Goal: Information Seeking & Learning: Learn about a topic

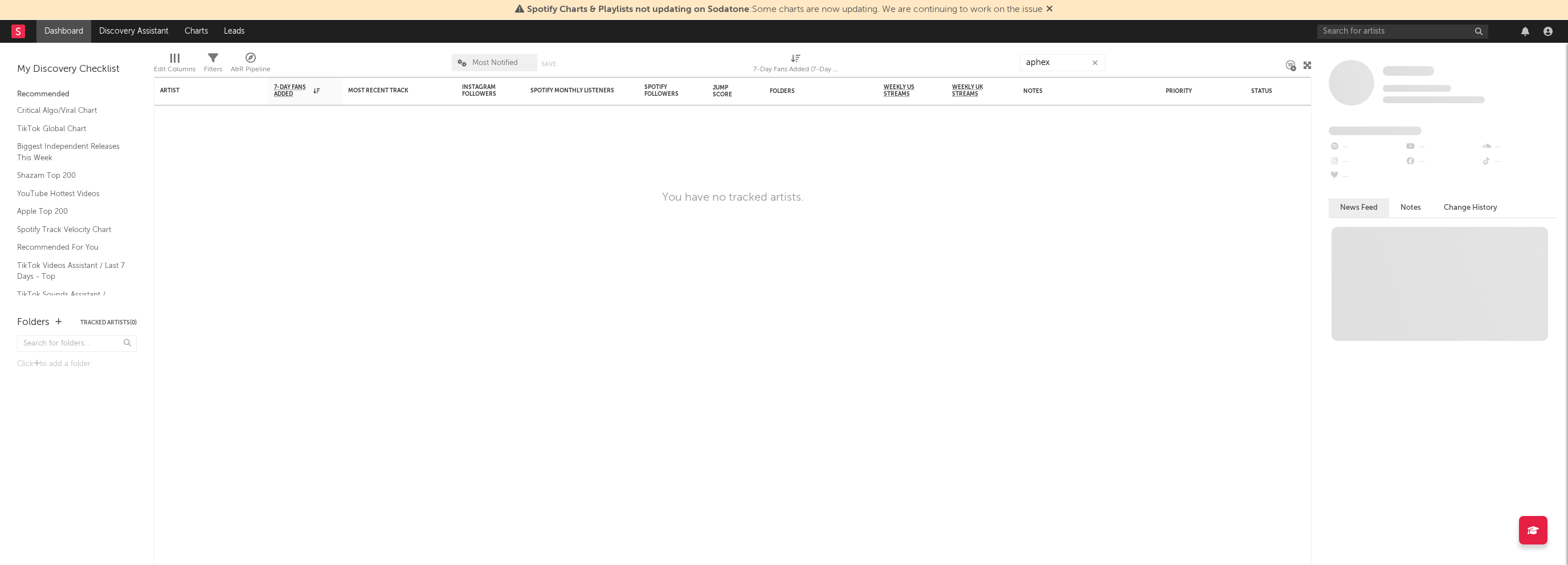
type input "aphex"
click at [1362, 38] on input "text" at bounding box center [1403, 31] width 171 height 14
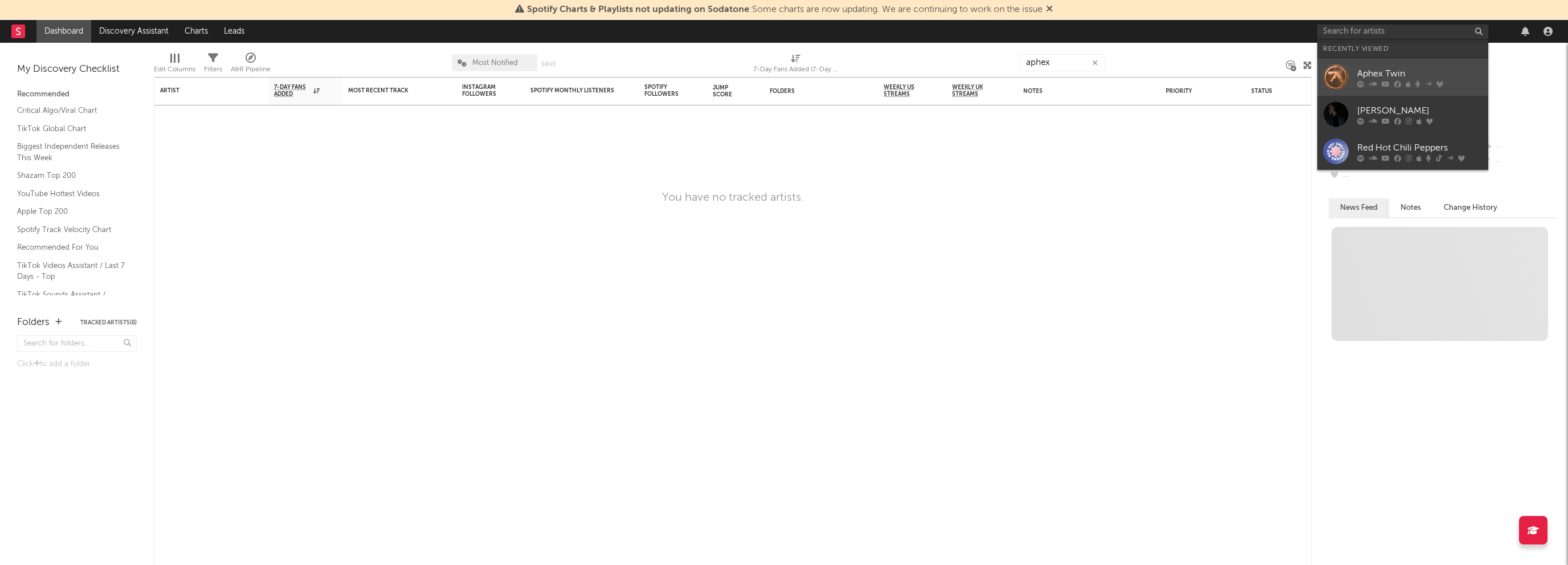
click at [1363, 69] on div "Aphex Twin" at bounding box center [1419, 73] width 125 height 13
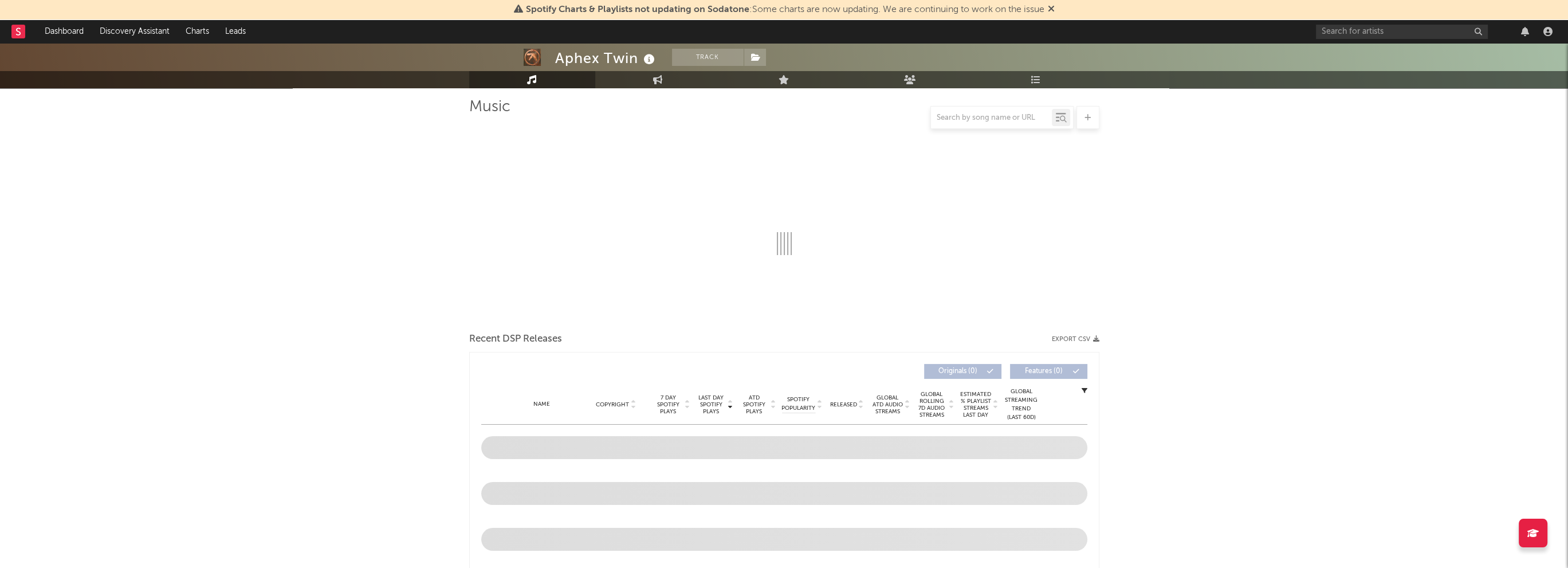
select select "6m"
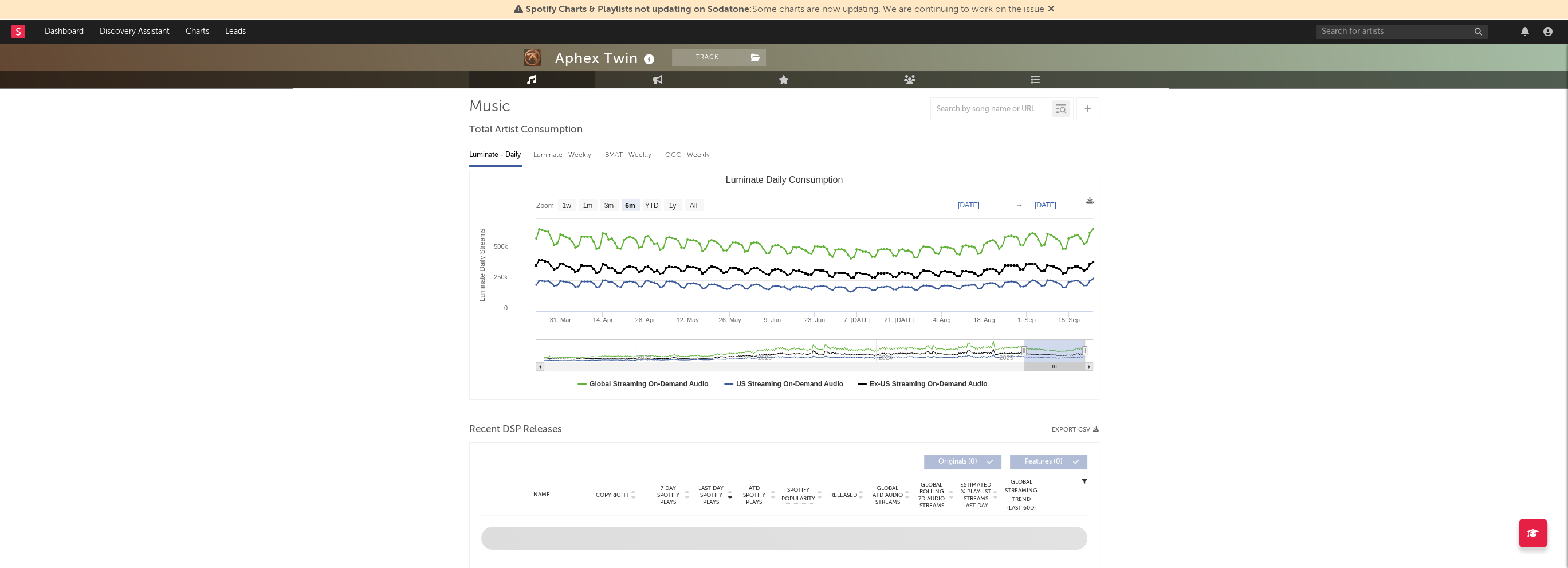
scroll to position [57, 0]
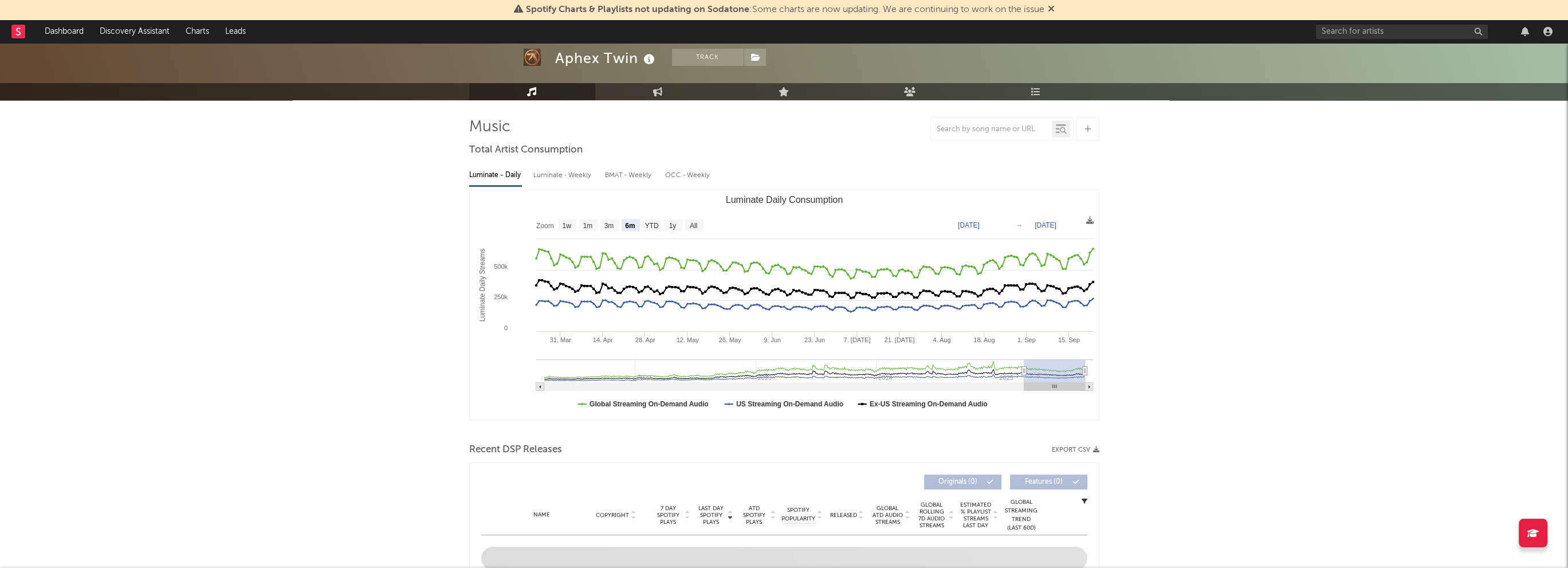
click at [573, 179] on div "Luminate - Weekly" at bounding box center [563, 175] width 60 height 20
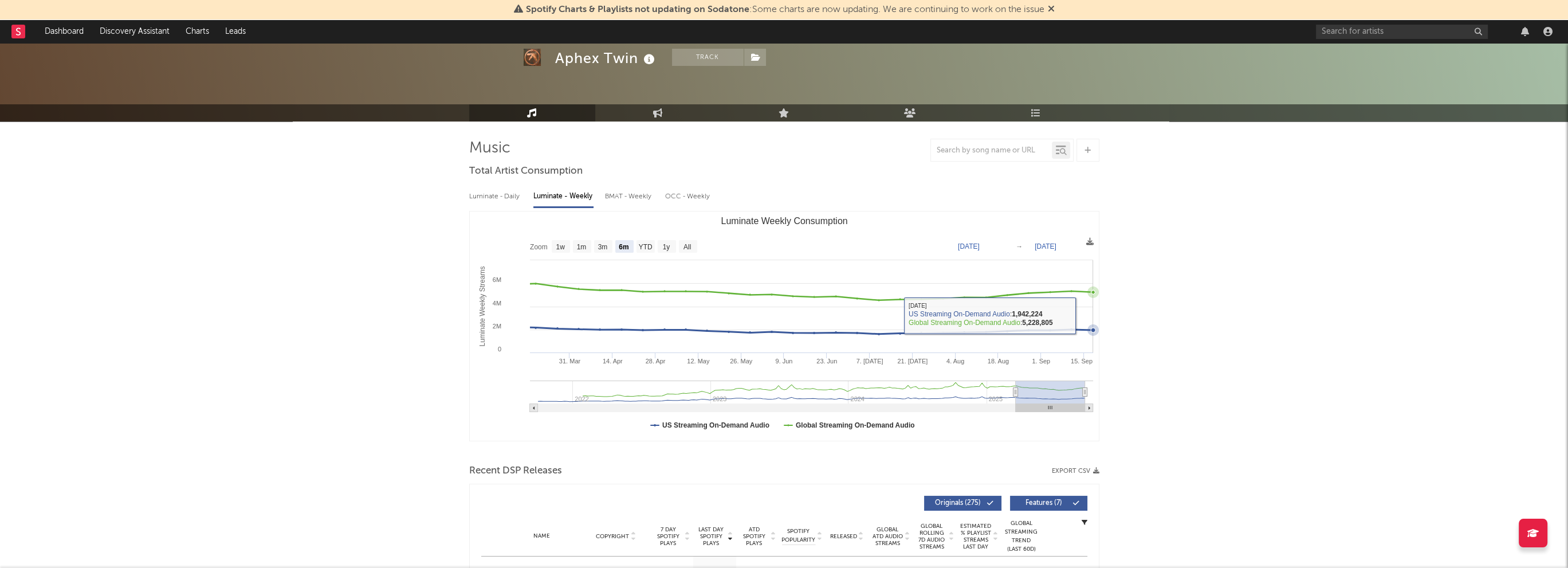
scroll to position [0, 0]
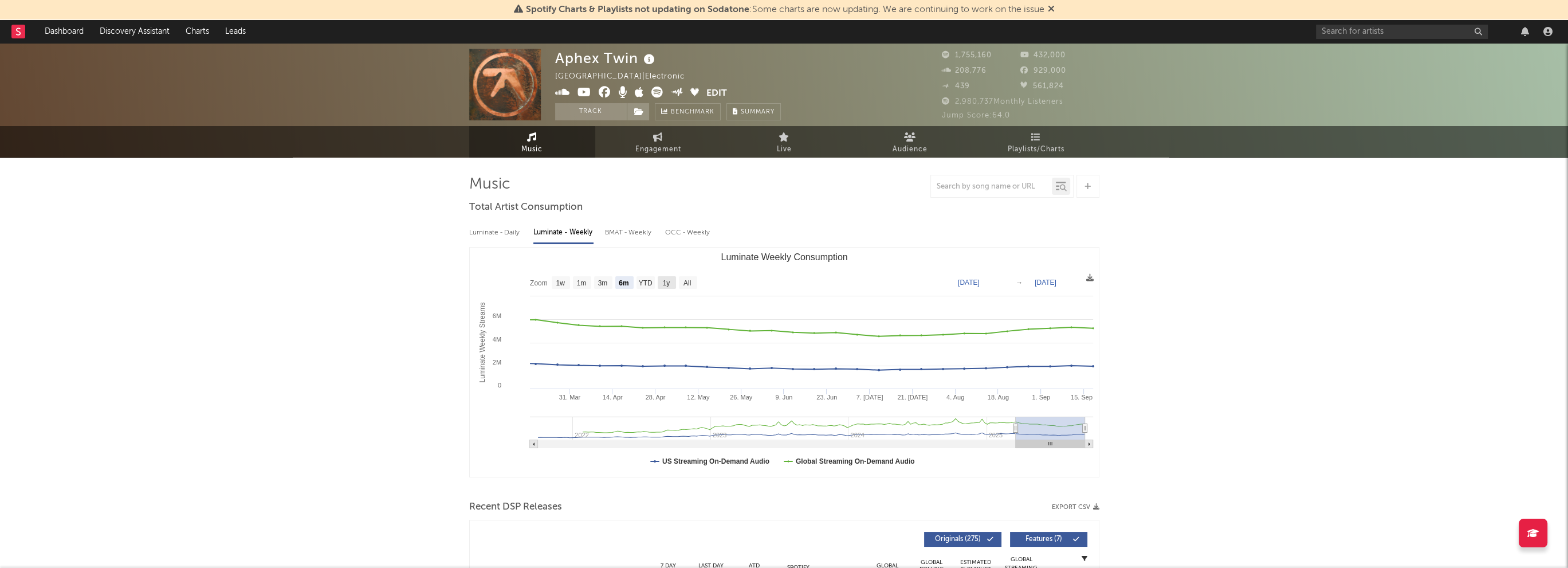
click at [688, 287] on text "All" at bounding box center [686, 283] width 7 height 8
select select "All"
type input "[DATE]"
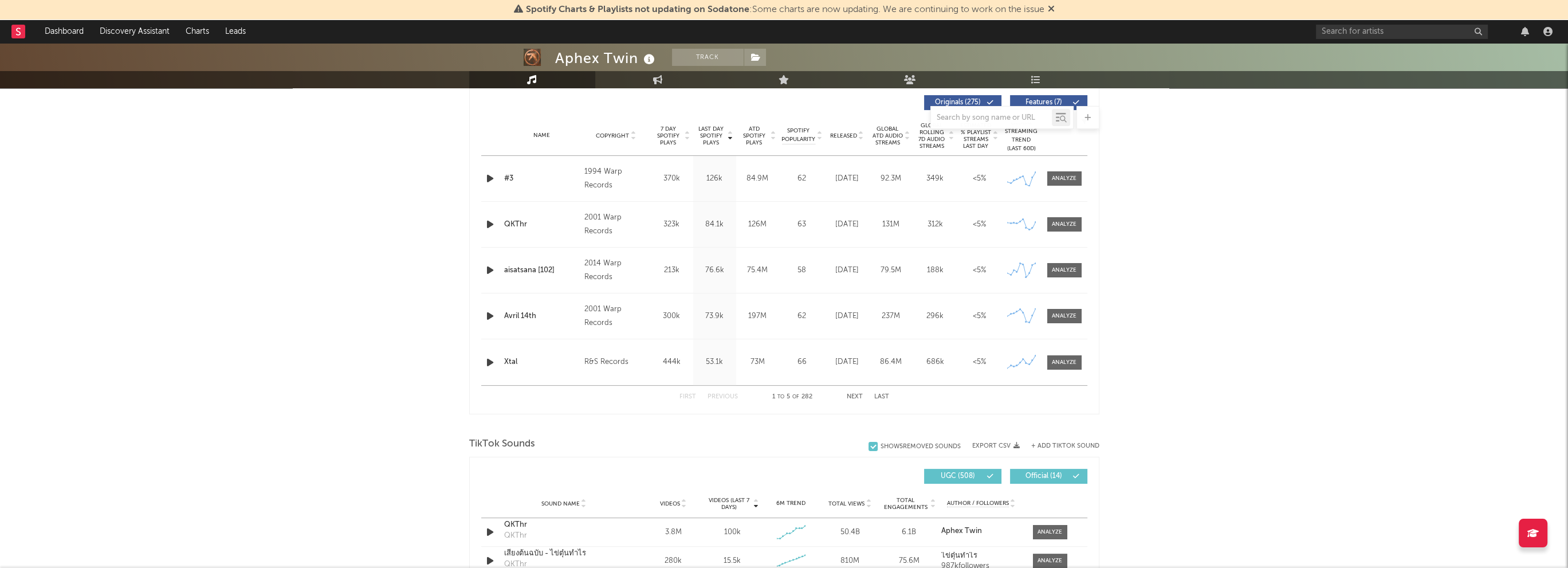
scroll to position [630, 0]
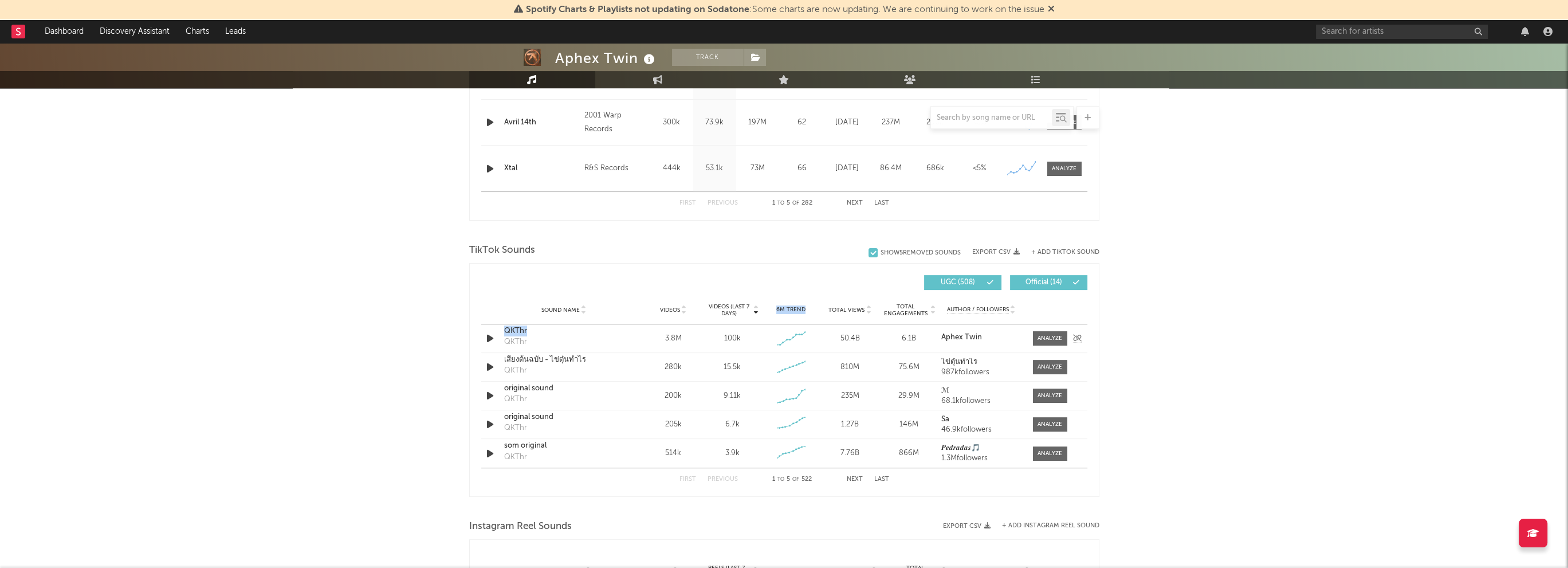
drag, startPoint x: 445, startPoint y: 318, endPoint x: 580, endPoint y: 336, distance: 136.2
click at [580, 336] on div "Aphex Twin Track [GEOGRAPHIC_DATA] | Electronic Edit Track Benchmark Summary 1,…" at bounding box center [784, 278] width 1568 height 1731
click at [429, 327] on div "Aphex Twin Track [GEOGRAPHIC_DATA] | Electronic Edit Track Benchmark Summary 1,…" at bounding box center [784, 278] width 1568 height 1731
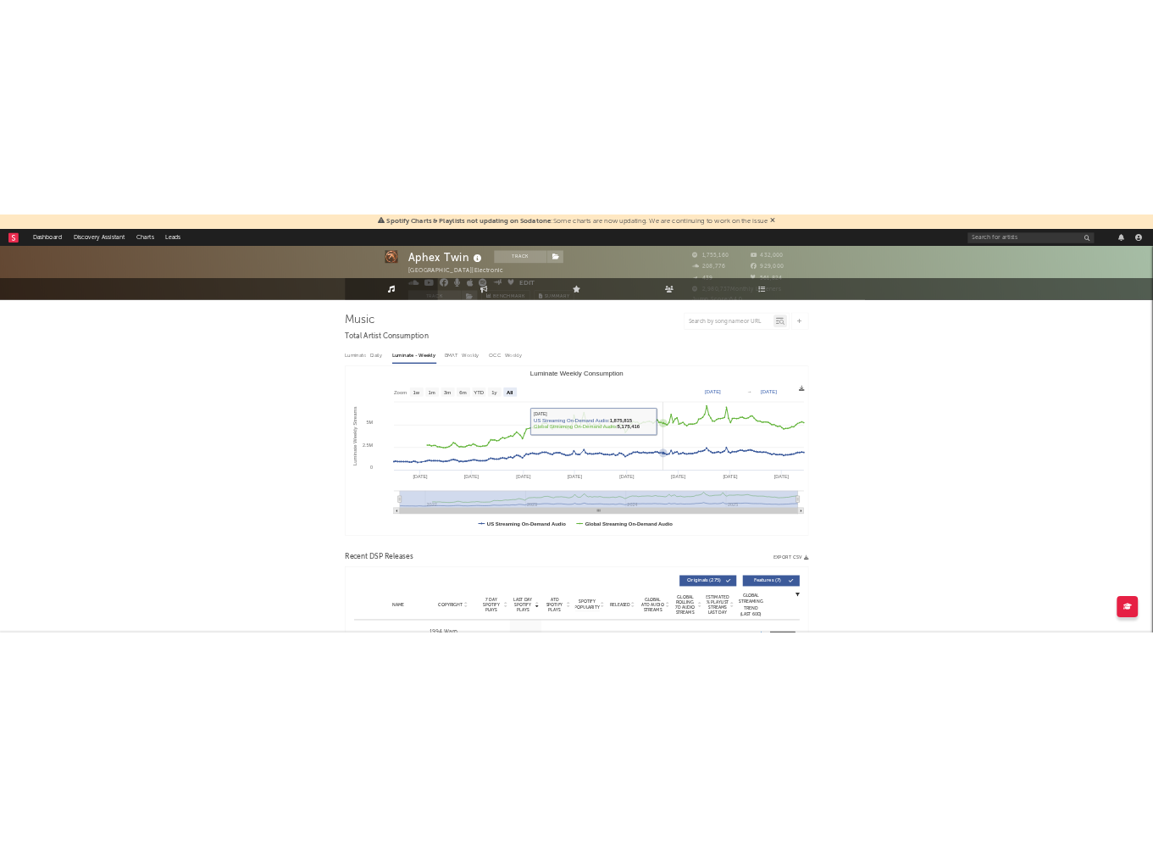
scroll to position [0, 0]
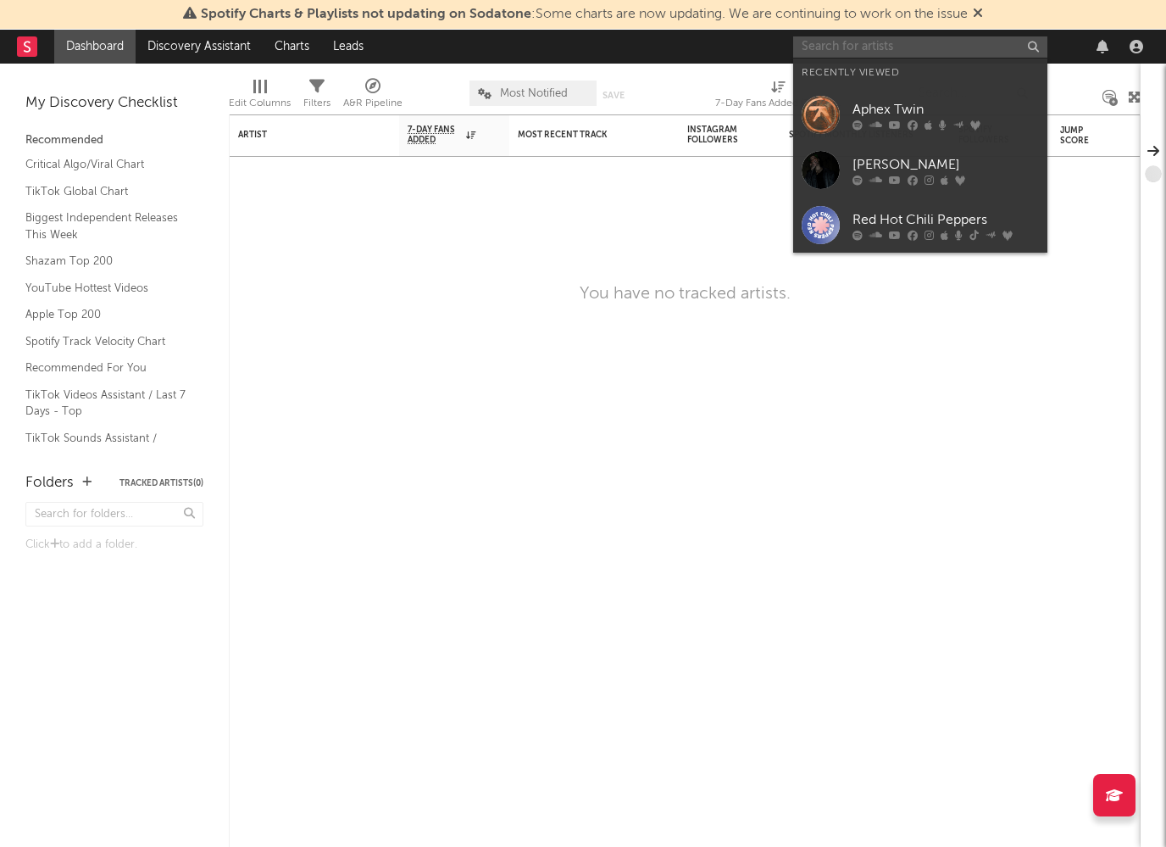
click at [915, 53] on input "text" at bounding box center [920, 46] width 254 height 21
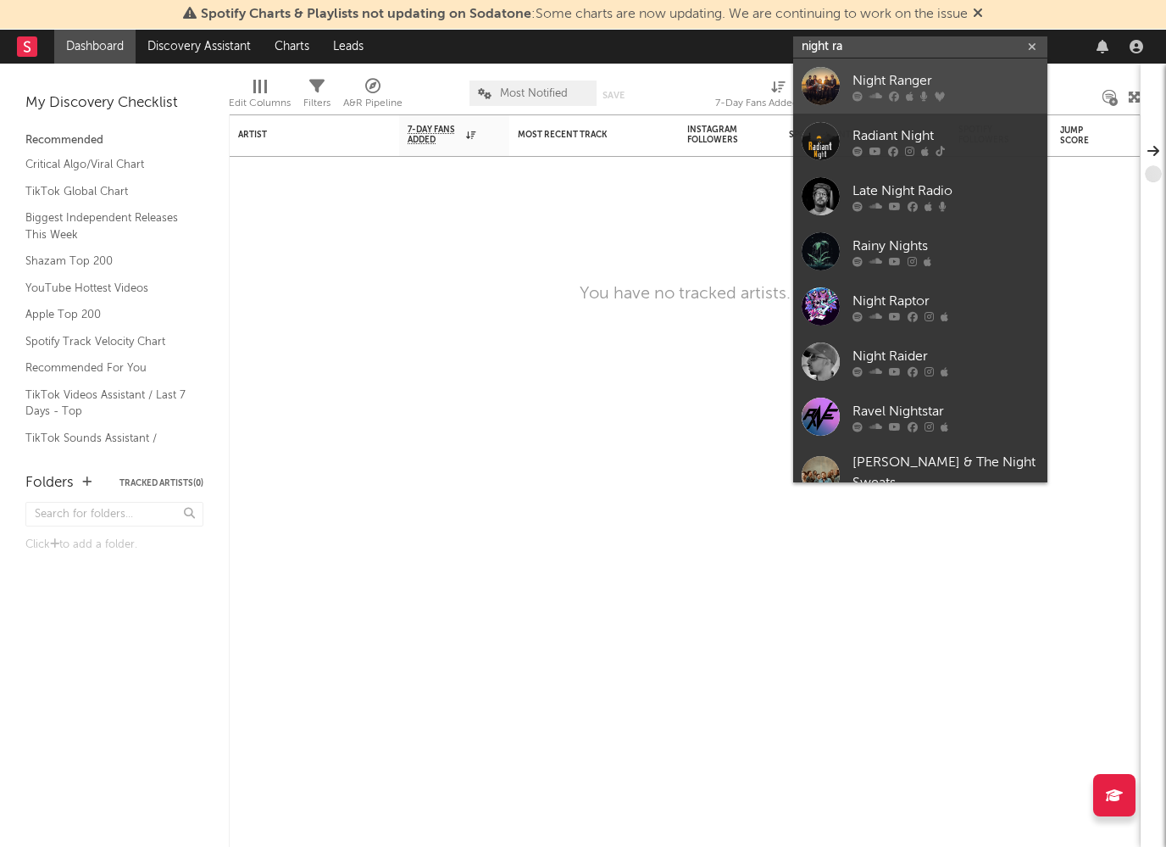
type input "night ra"
click at [955, 95] on div at bounding box center [945, 96] width 186 height 10
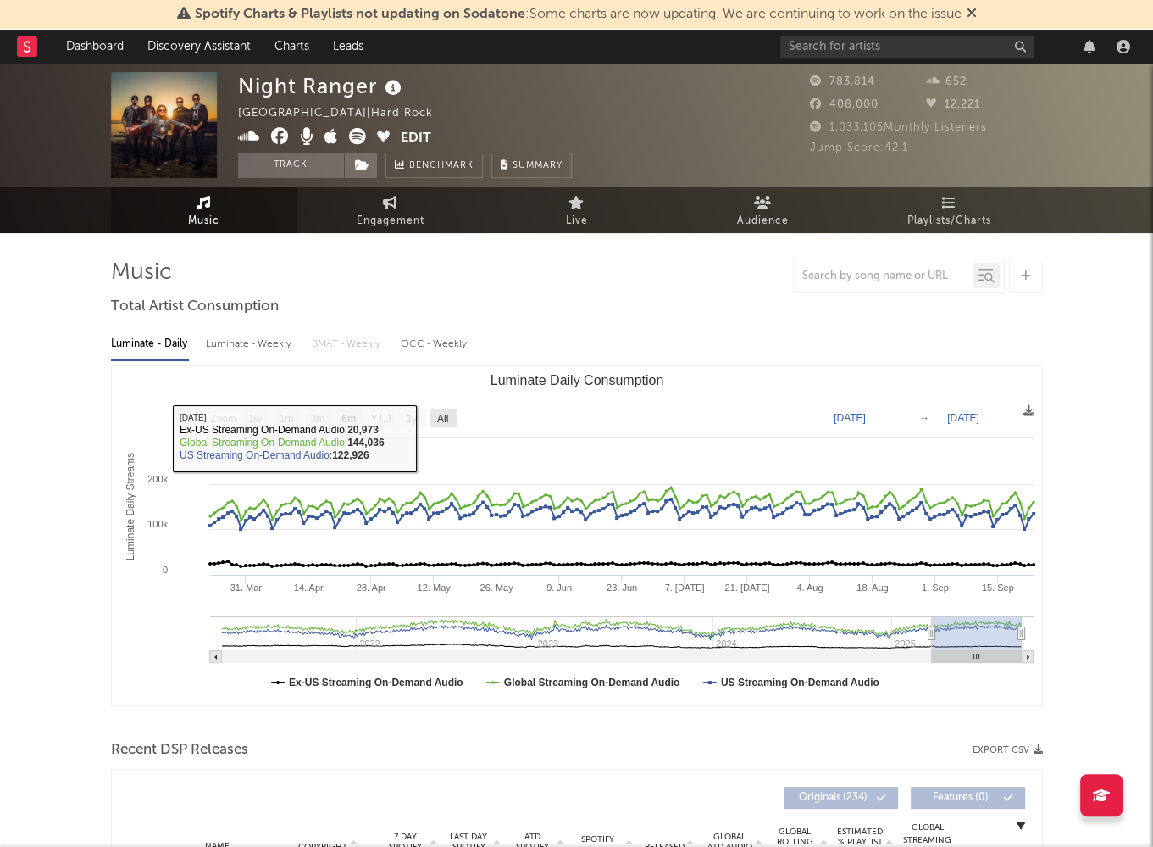
click at [446, 420] on text "All" at bounding box center [441, 419] width 11 height 12
select select "All"
type input "2021-03-31"
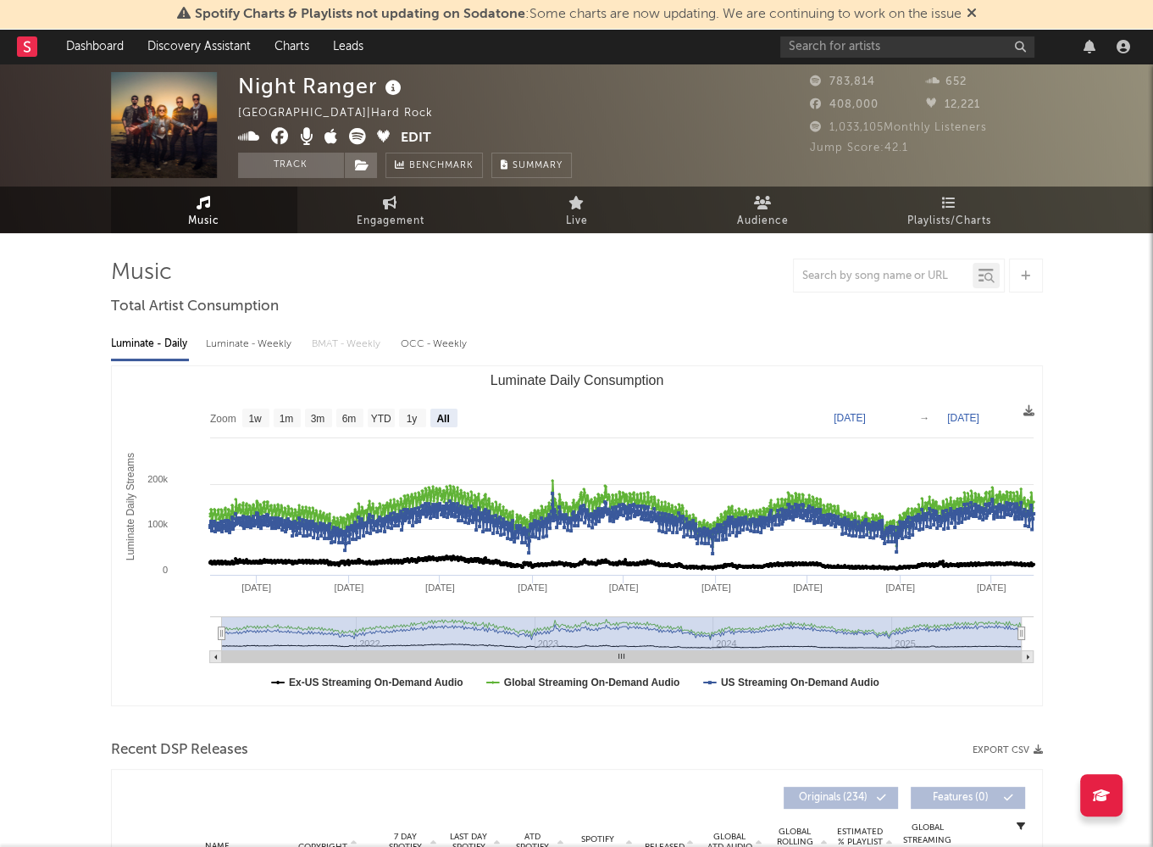
drag, startPoint x: 266, startPoint y: 345, endPoint x: 298, endPoint y: 345, distance: 32.2
click at [267, 345] on div "Luminate - Weekly" at bounding box center [250, 344] width 89 height 29
select select "6m"
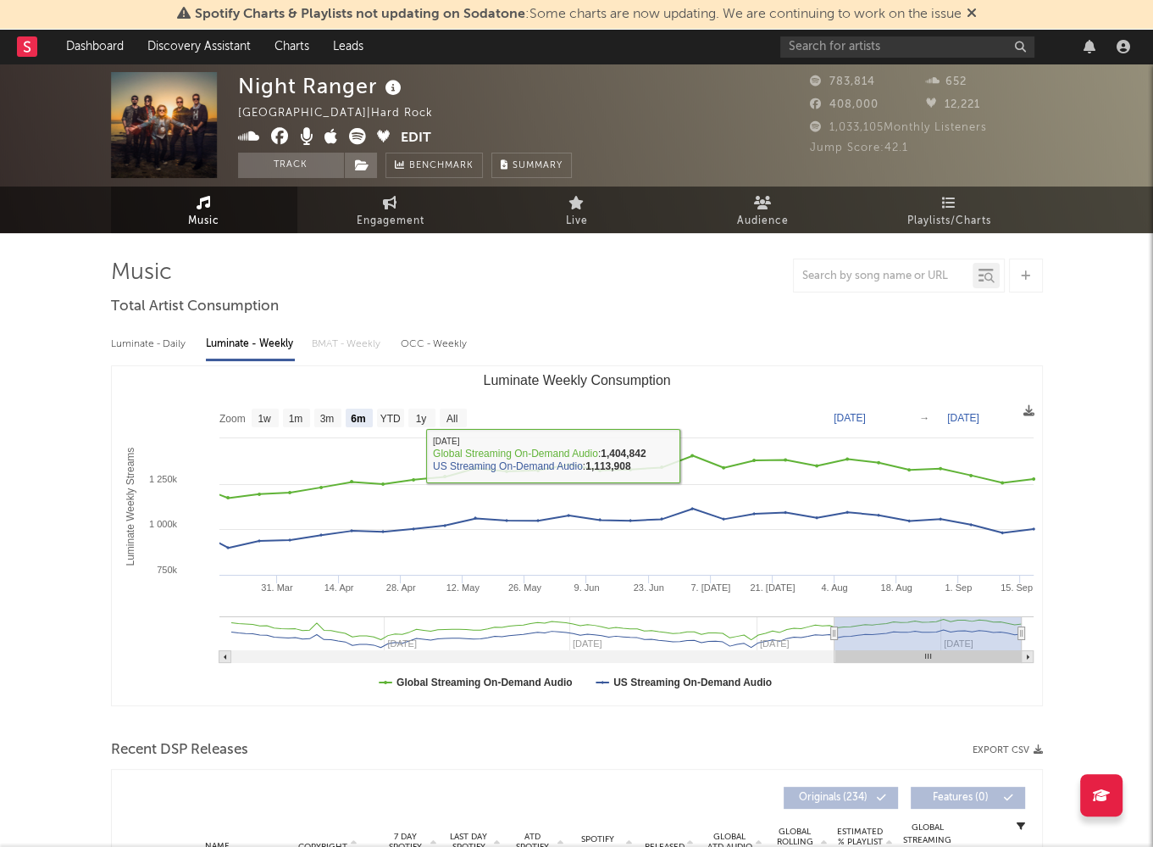
click at [154, 348] on div "Luminate - Daily" at bounding box center [150, 344] width 78 height 29
select select "6m"
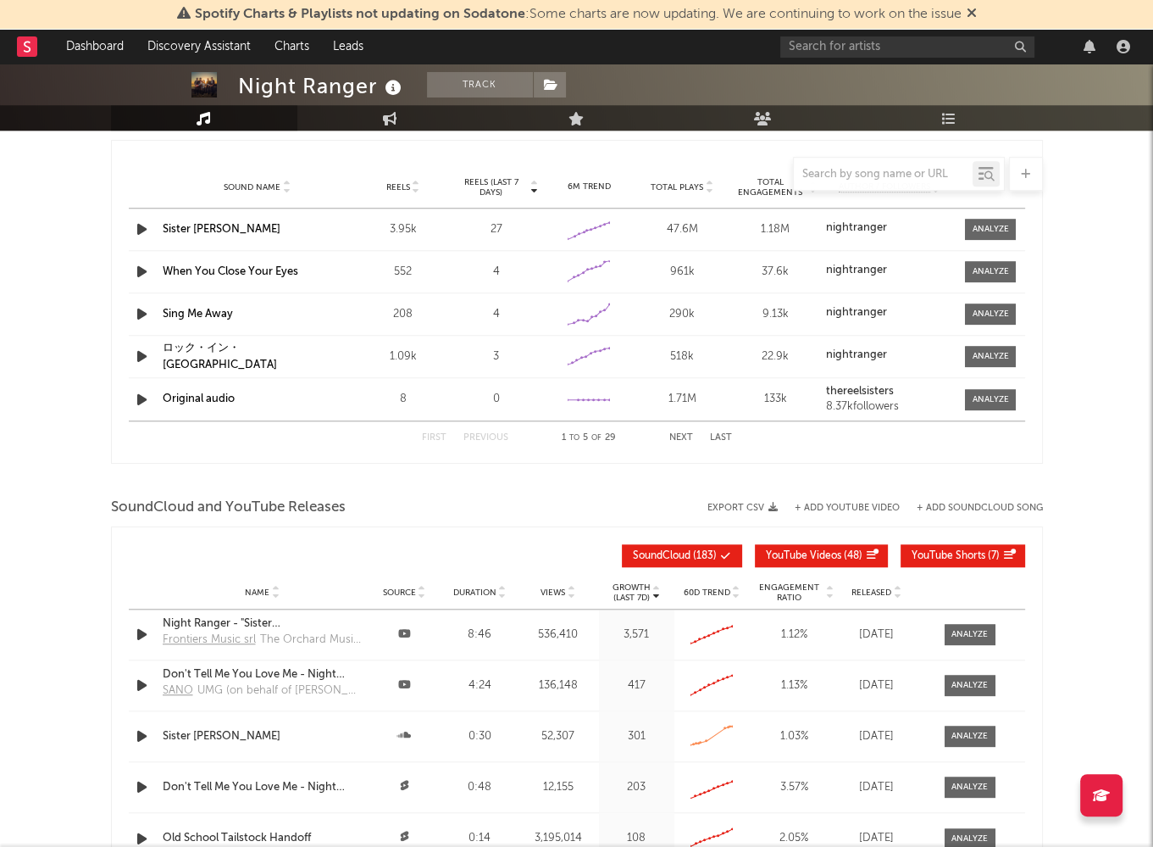
scroll to position [1186, 0]
